Goal: Task Accomplishment & Management: Manage account settings

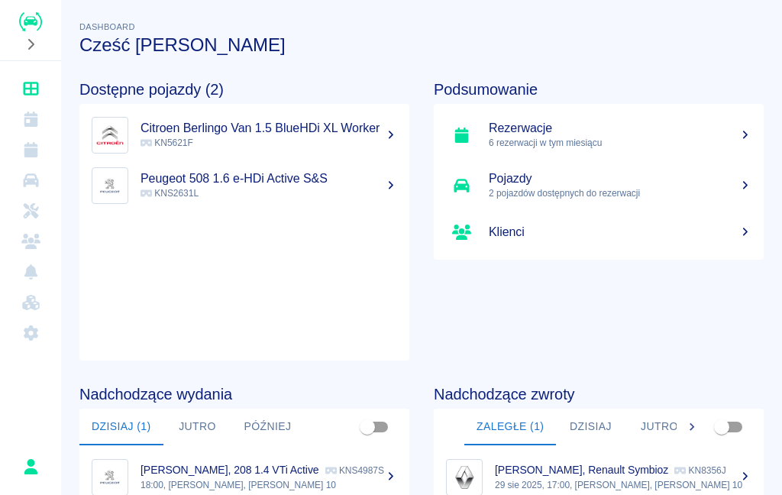
click at [34, 90] on icon "Dashboard" at bounding box center [30, 88] width 19 height 15
click at [21, 185] on icon "Flota" at bounding box center [30, 180] width 19 height 15
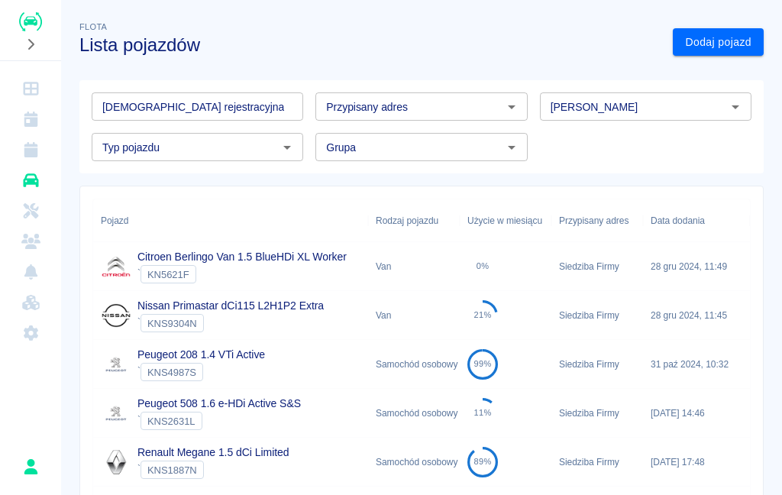
click at [36, 160] on link "Rezerwacje" at bounding box center [30, 149] width 49 height 31
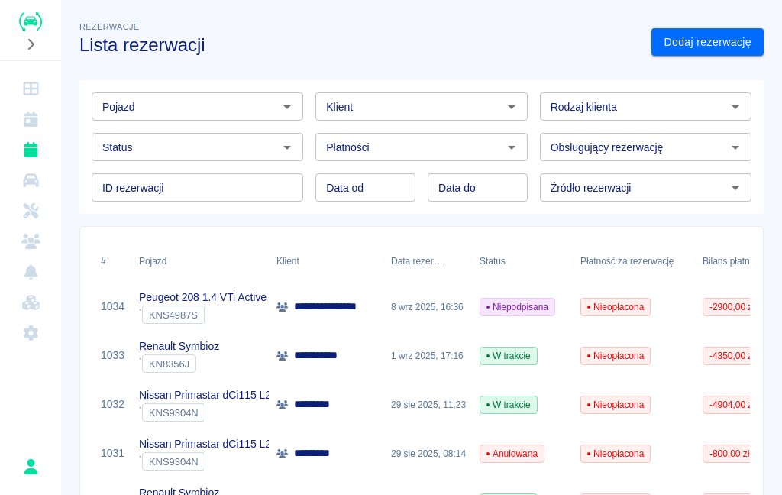
click at [252, 317] on div "` KNS4987S" at bounding box center [203, 314] width 128 height 18
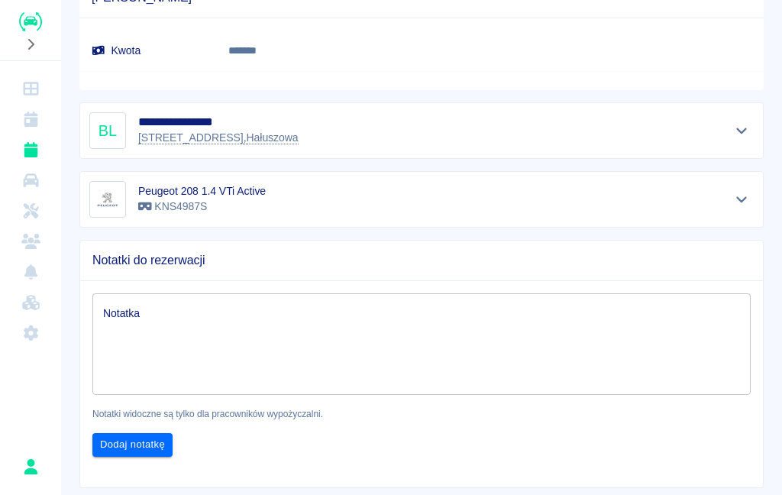
scroll to position [1070, 0]
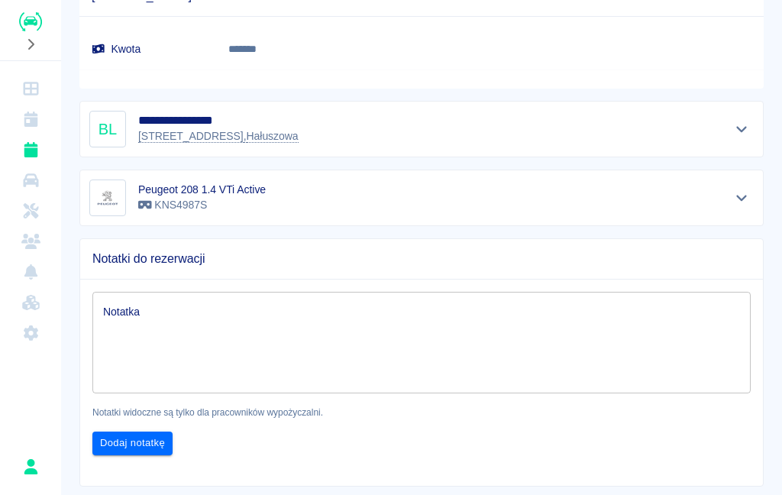
click at [745, 134] on icon "Pokaż szczegóły" at bounding box center [742, 129] width 18 height 14
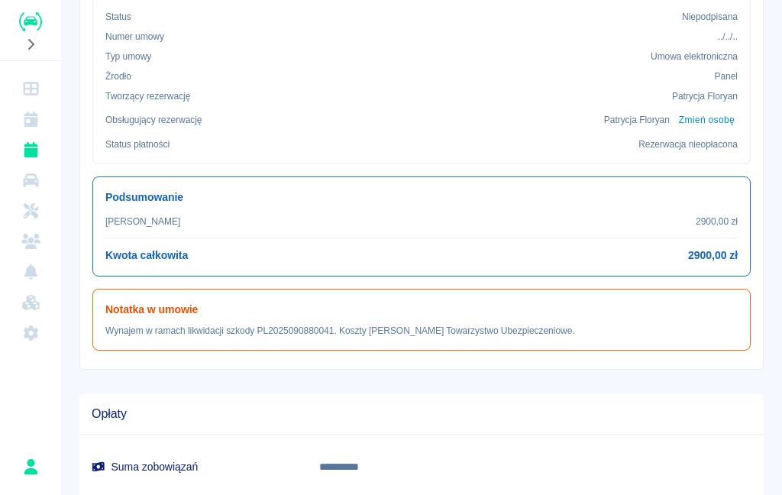
scroll to position [482, 0]
